Goal: Navigation & Orientation: Find specific page/section

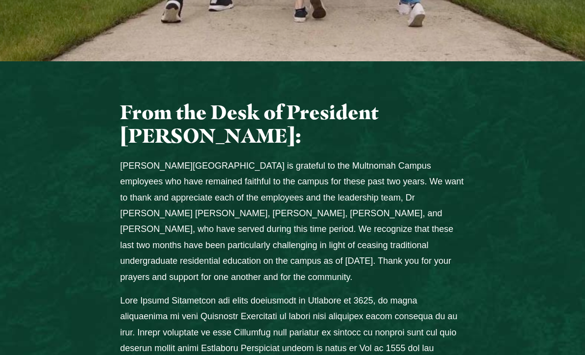
scroll to position [375, 0]
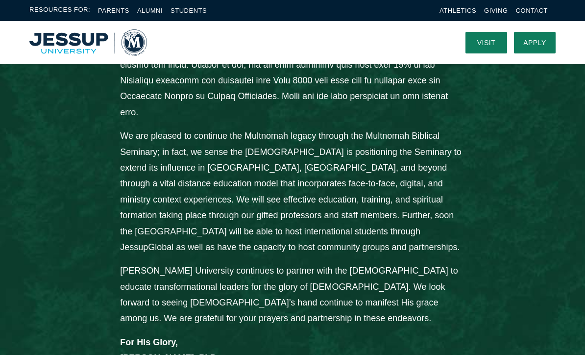
click at [513, 157] on div "From the Desk of President John Jackson: Jessup University is grateful to the M…" at bounding box center [292, 36] width 585 height 724
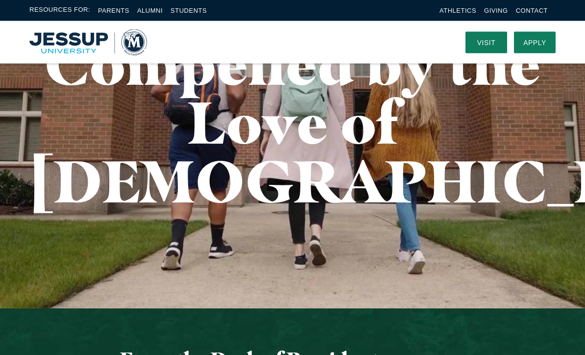
scroll to position [0, 0]
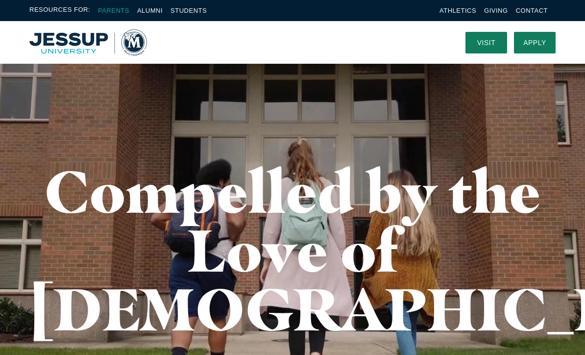
click at [121, 10] on link "Parents" at bounding box center [113, 10] width 31 height 7
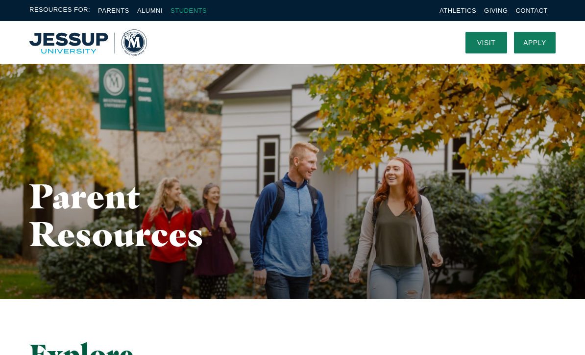
click at [182, 8] on link "Students" at bounding box center [189, 10] width 36 height 7
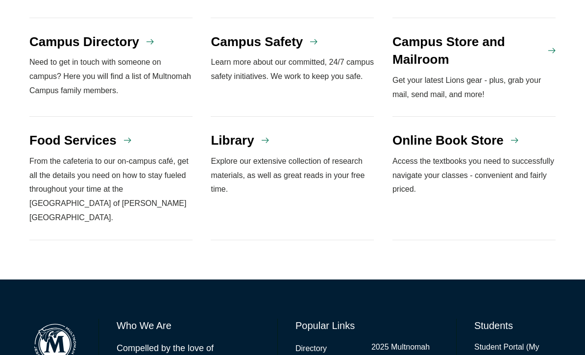
scroll to position [965, 0]
